Goal: Transaction & Acquisition: Purchase product/service

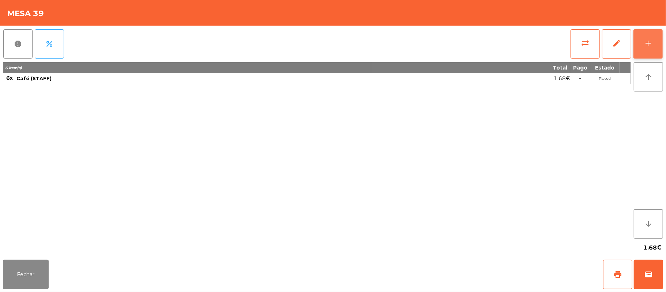
click at [642, 34] on button "add" at bounding box center [648, 43] width 29 height 29
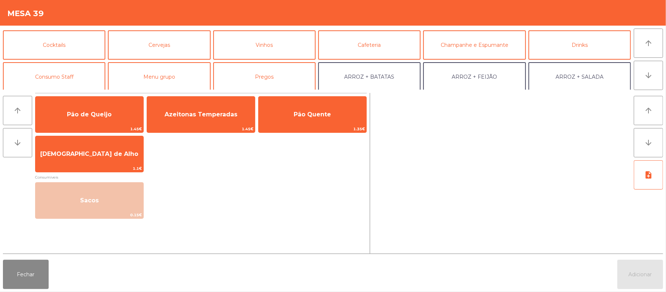
scroll to position [40, 0]
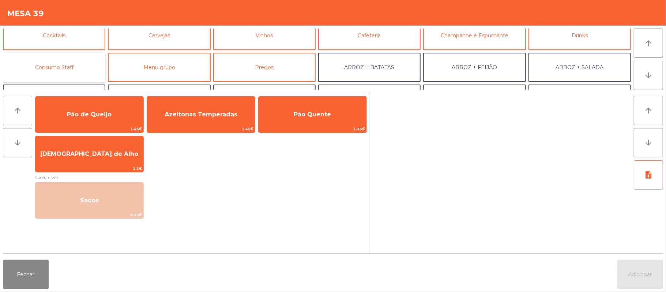
click at [80, 68] on button "Consumo Staff" at bounding box center [54, 67] width 102 height 29
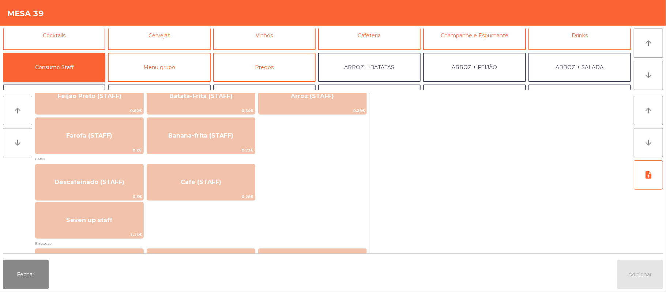
scroll to position [366, 0]
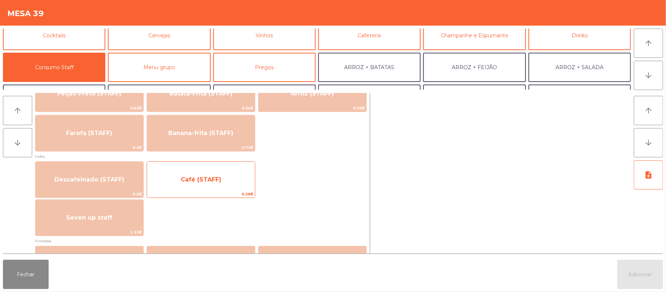
click at [236, 175] on span "Café (STAFF)" at bounding box center [201, 180] width 108 height 20
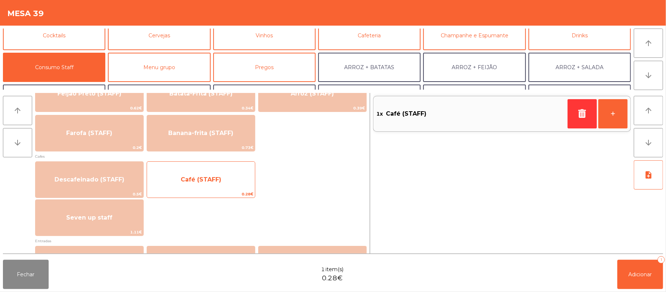
click at [236, 176] on span "Café (STAFF)" at bounding box center [201, 180] width 108 height 20
click at [236, 179] on span "Café (STAFF)" at bounding box center [201, 180] width 108 height 20
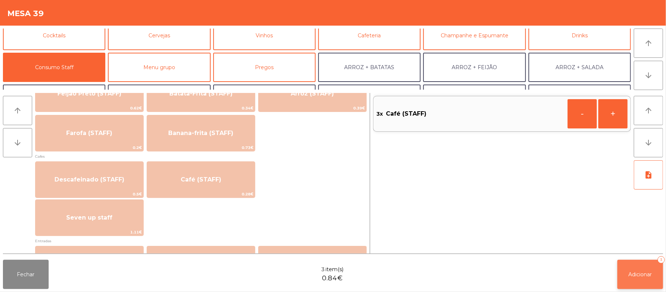
click at [641, 274] on span "Adicionar" at bounding box center [640, 274] width 23 height 7
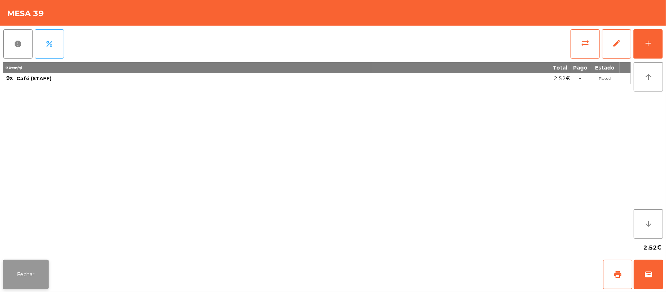
click at [10, 273] on button "Fechar" at bounding box center [26, 274] width 46 height 29
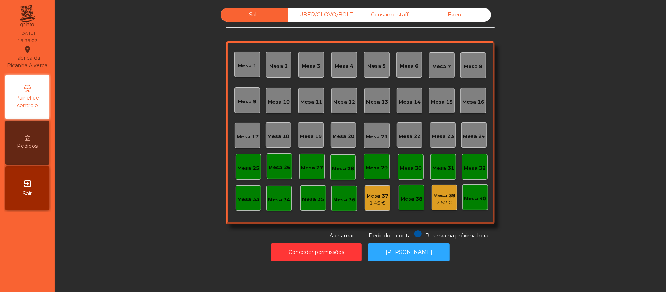
click at [320, 17] on div "UBER/GLOVO/BOLT" at bounding box center [322, 15] width 68 height 14
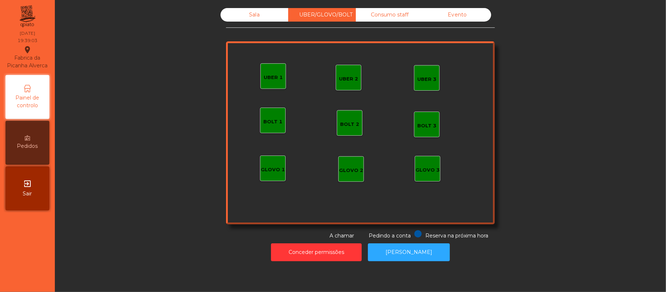
click at [268, 77] on div "UBER 1" at bounding box center [273, 77] width 19 height 7
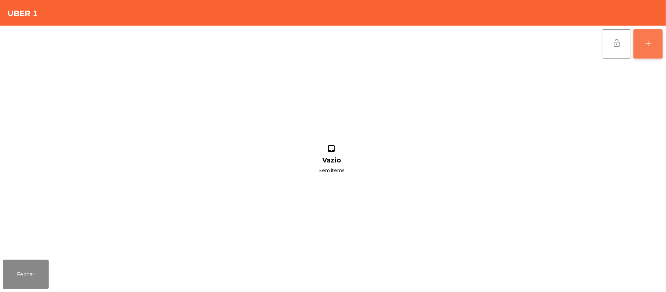
click at [648, 49] on button "add" at bounding box center [648, 43] width 29 height 29
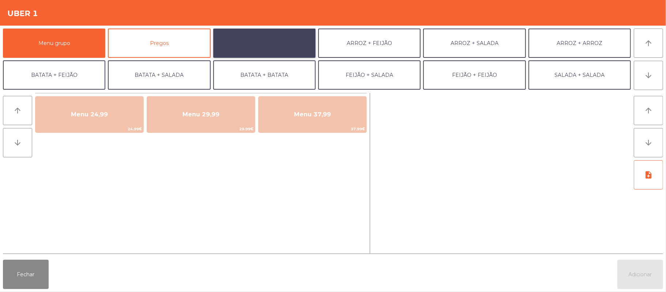
click at [272, 48] on button "ARROZ + BATATAS" at bounding box center [264, 43] width 102 height 29
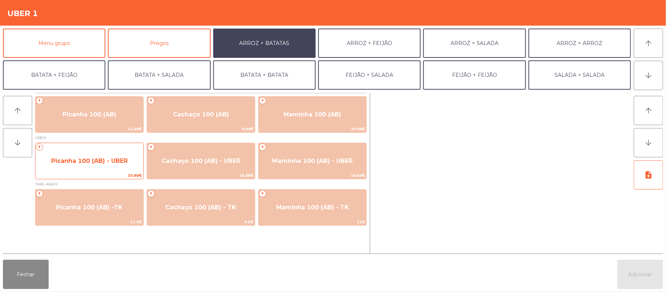
click at [110, 171] on div "+ Picanha 100 (AB) - UBER 20.88€" at bounding box center [89, 161] width 109 height 37
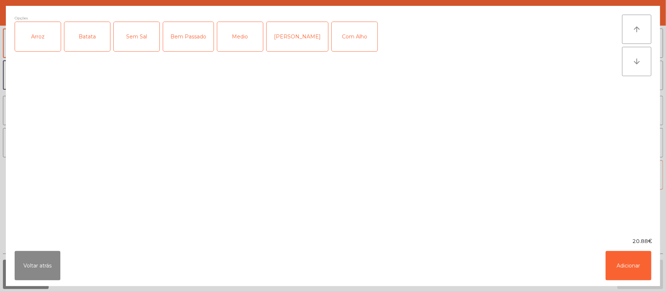
click at [43, 44] on div "Arroz" at bounding box center [38, 36] width 46 height 29
click at [80, 36] on div "Batata" at bounding box center [87, 36] width 46 height 29
click at [198, 36] on div "Bem Passado" at bounding box center [188, 36] width 50 height 29
click at [629, 271] on button "Adicionar" at bounding box center [629, 265] width 46 height 29
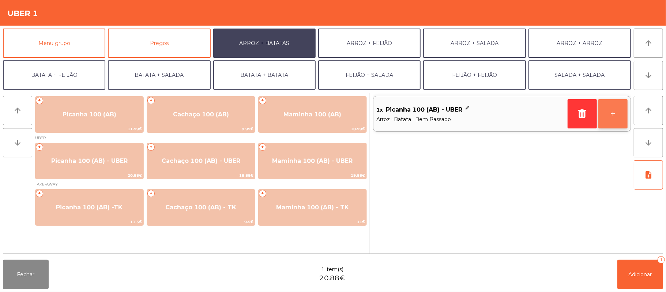
click at [608, 128] on button "+" at bounding box center [612, 113] width 29 height 29
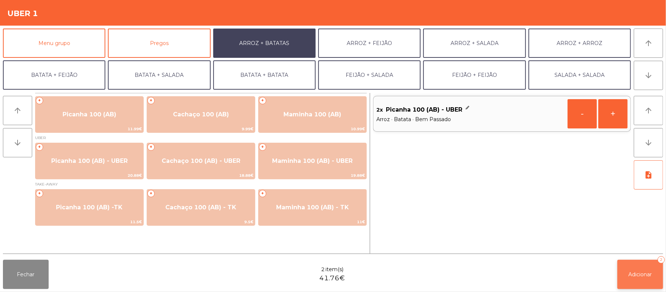
click at [643, 277] on span "Adicionar" at bounding box center [640, 274] width 23 height 7
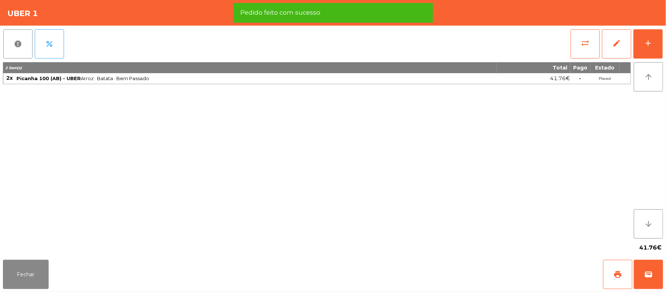
click at [343, 225] on div "2 item(s) Total Pago Estado 2x Picanha 100 (AB) - UBER Arroz · Batata · Bem Pas…" at bounding box center [317, 150] width 628 height 176
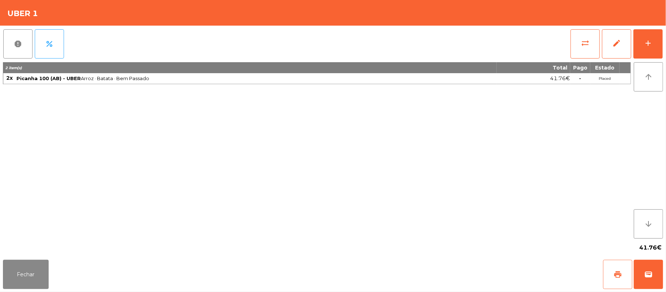
click at [619, 273] on span "print" at bounding box center [617, 274] width 9 height 9
click at [650, 275] on span "wallet" at bounding box center [648, 274] width 9 height 9
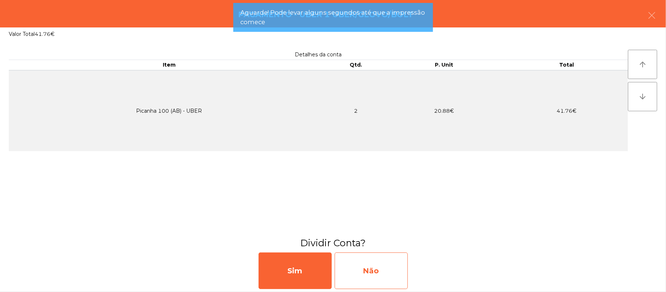
click at [366, 266] on div "Não" at bounding box center [371, 270] width 73 height 37
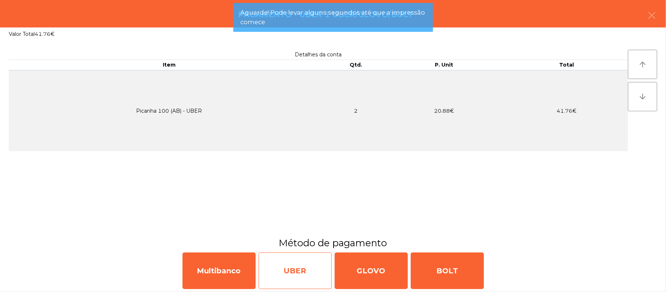
click at [287, 269] on div "UBER" at bounding box center [295, 270] width 73 height 37
select select "**"
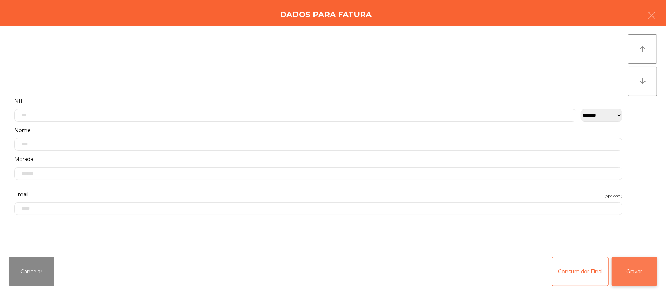
click at [641, 280] on button "Gravar" at bounding box center [635, 271] width 46 height 29
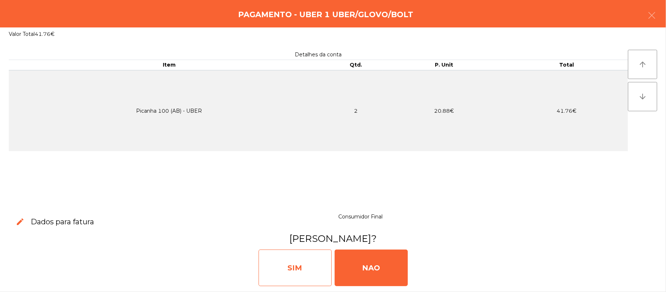
click at [297, 264] on div "SIM" at bounding box center [295, 267] width 73 height 37
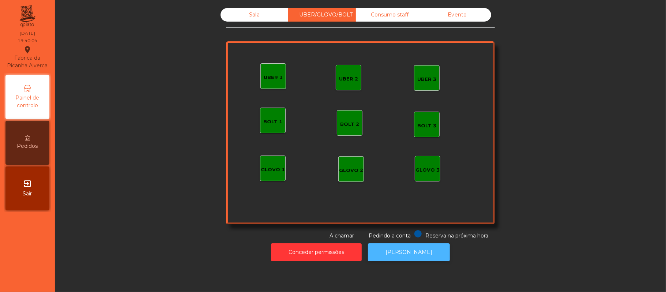
click at [422, 258] on button "[PERSON_NAME]" at bounding box center [409, 252] width 82 height 18
